Goal: Task Accomplishment & Management: Use online tool/utility

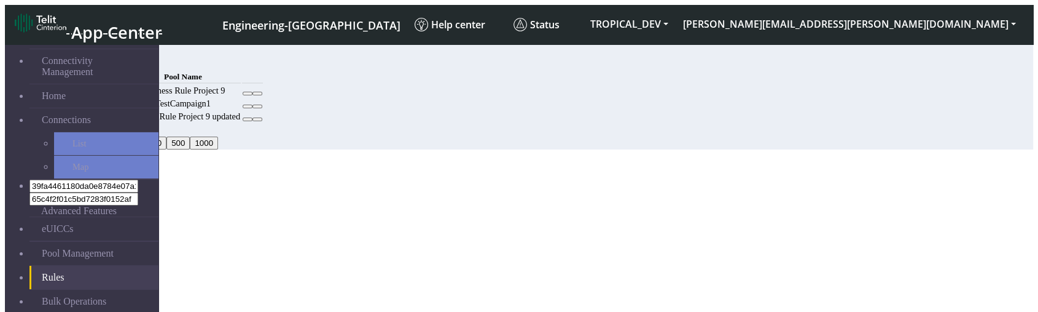
click at [101, 63] on span "Add" at bounding box center [94, 62] width 15 height 9
click at [241, 96] on td "Business Rule Project 9" at bounding box center [183, 91] width 116 height 12
click at [248, 106] on icon at bounding box center [248, 106] width 0 height 0
click at [263, 109] on td at bounding box center [252, 104] width 21 height 12
click at [497, 149] on div "20 20 50 100 200 500 1000" at bounding box center [481, 137] width 798 height 26
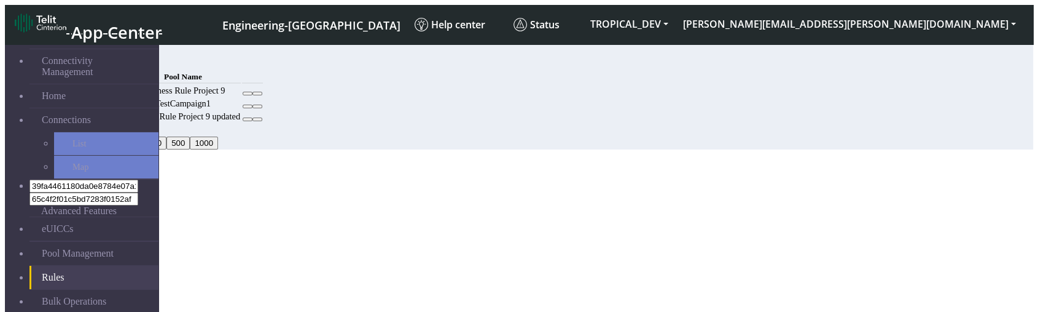
click at [241, 109] on td "TestCampaign1" at bounding box center [183, 104] width 116 height 12
click at [106, 63] on button "Add" at bounding box center [94, 62] width 25 height 13
click at [262, 95] on button at bounding box center [258, 94] width 10 height 4
click at [263, 96] on td at bounding box center [252, 91] width 21 height 12
click at [253, 95] on button at bounding box center [248, 94] width 10 height 4
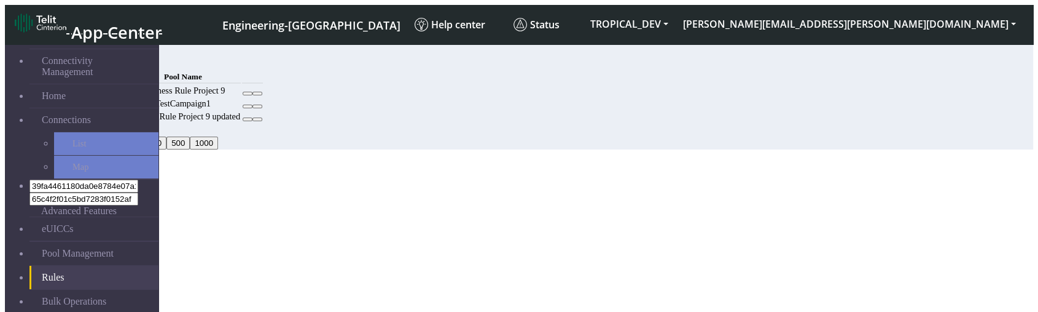
click at [241, 96] on td "Business Rule Project 9" at bounding box center [183, 91] width 116 height 12
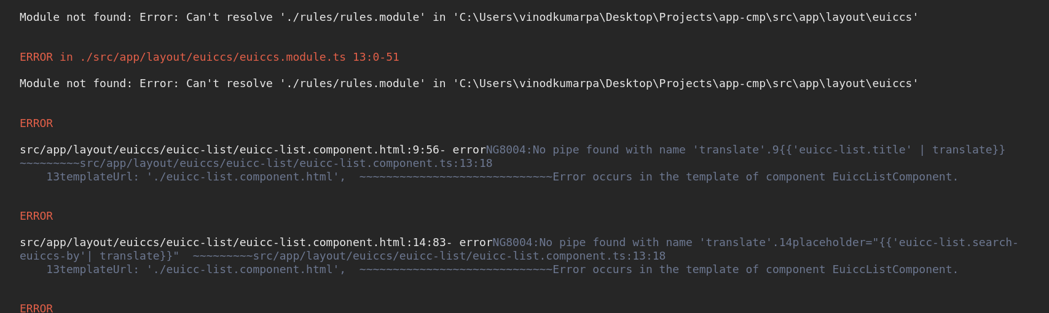
scroll to position [136, 0]
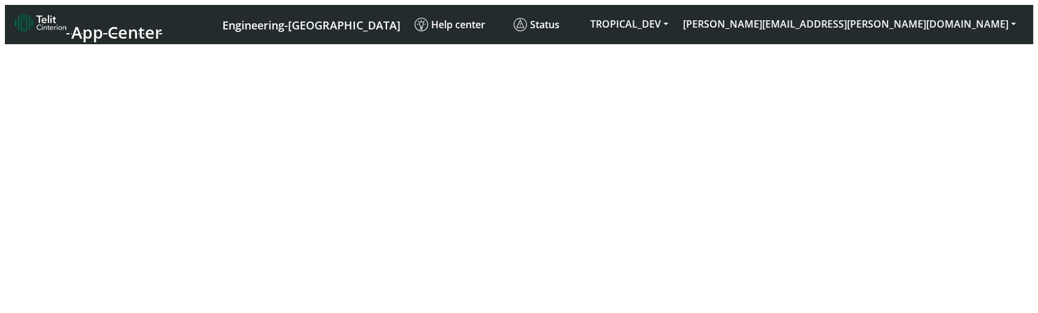
click at [531, 39] on div at bounding box center [519, 39] width 1029 height 0
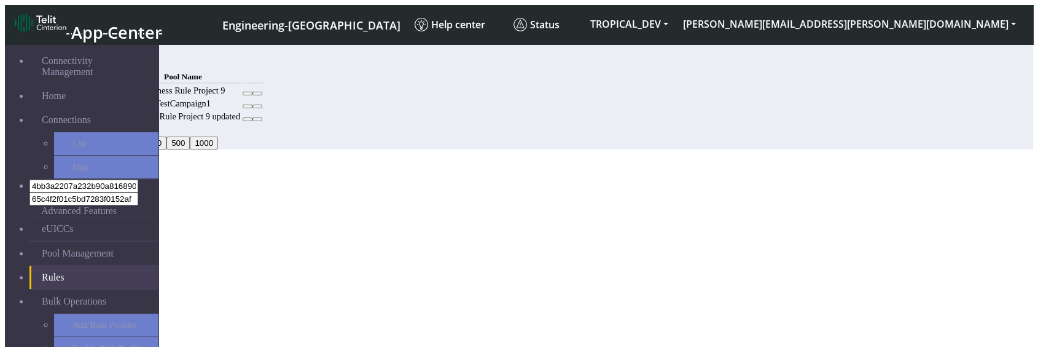
click at [106, 58] on button "Add" at bounding box center [94, 62] width 25 height 13
click at [253, 95] on button at bounding box center [248, 94] width 10 height 4
